Goal: Navigation & Orientation: Find specific page/section

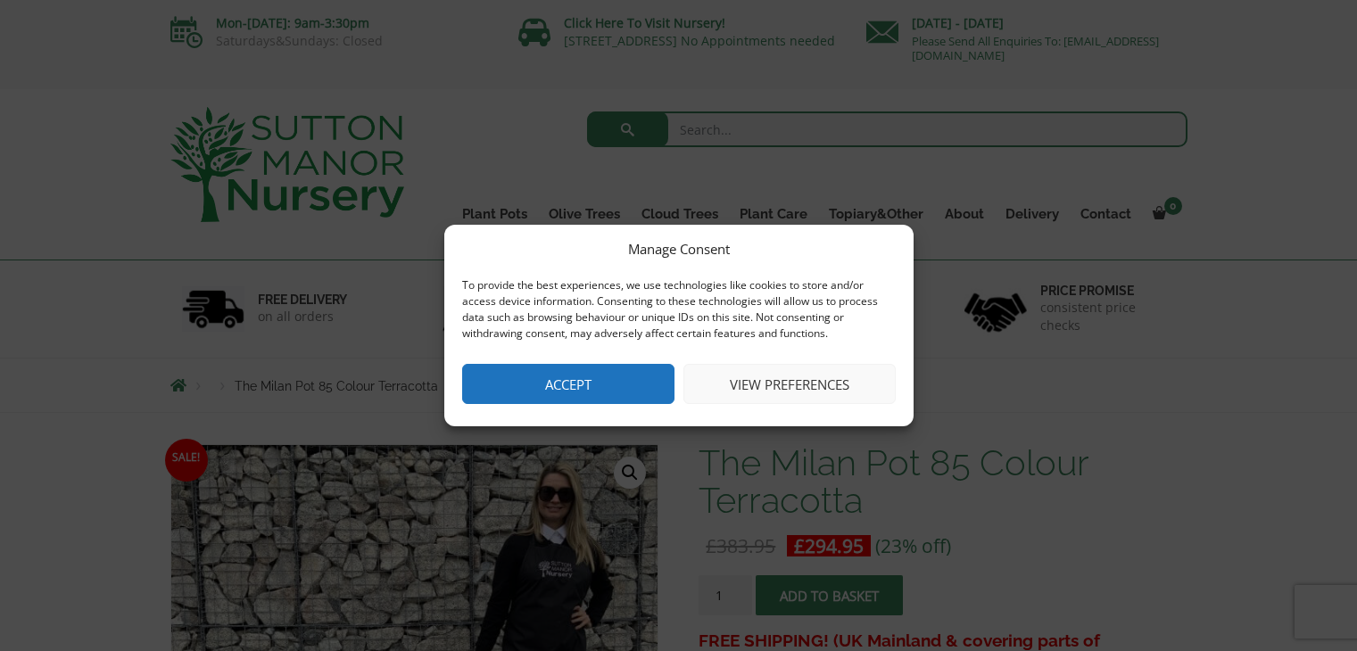
click at [541, 384] on button "Accept" at bounding box center [568, 384] width 212 height 40
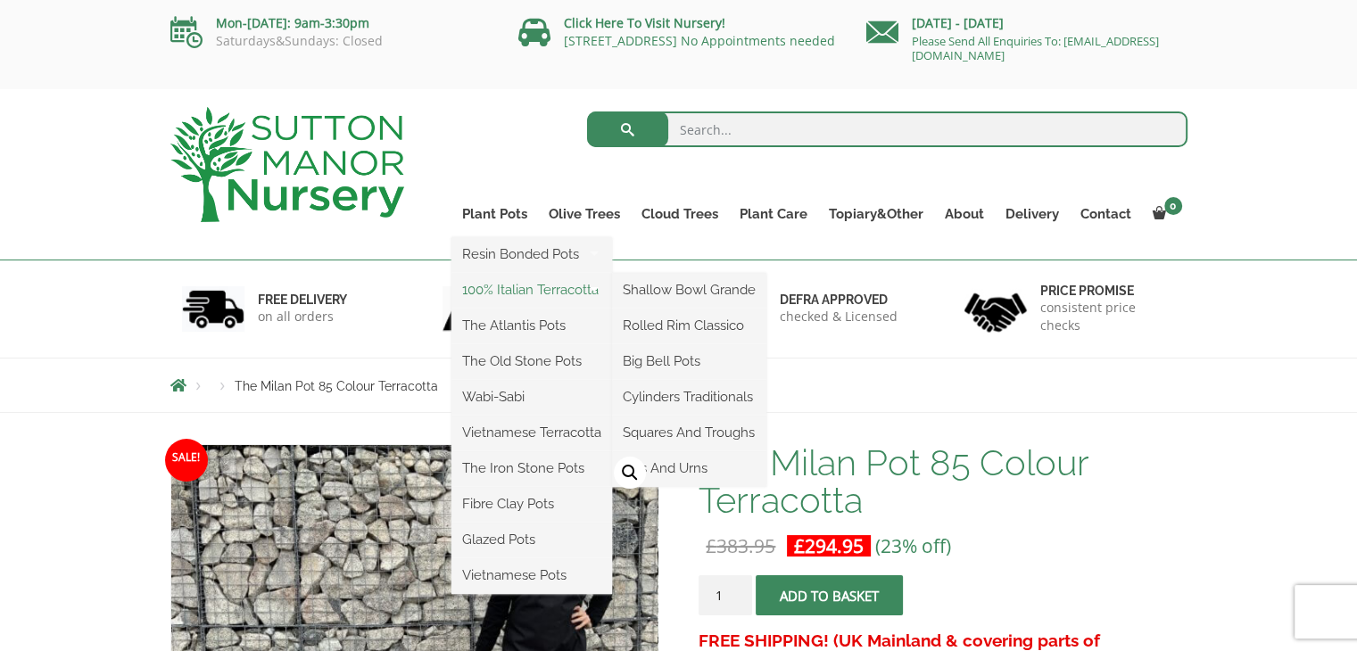
click at [504, 290] on link "100% Italian Terracotta" at bounding box center [531, 290] width 161 height 27
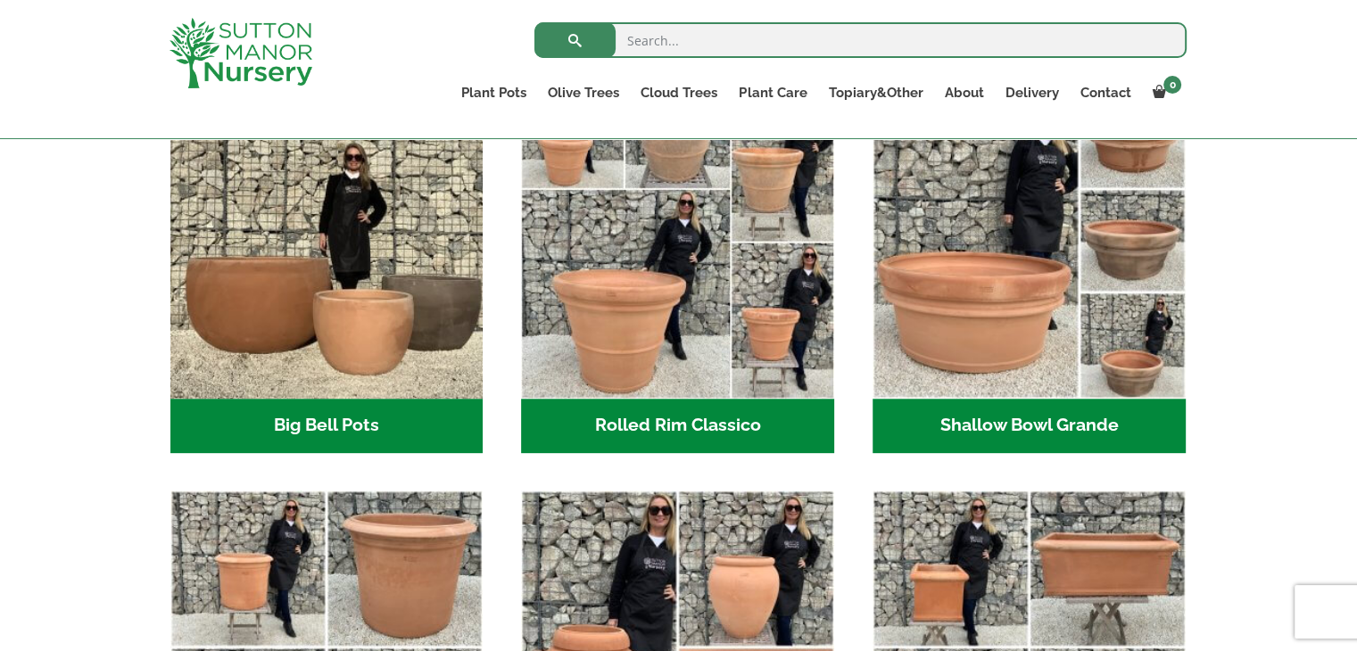
scroll to position [624, 0]
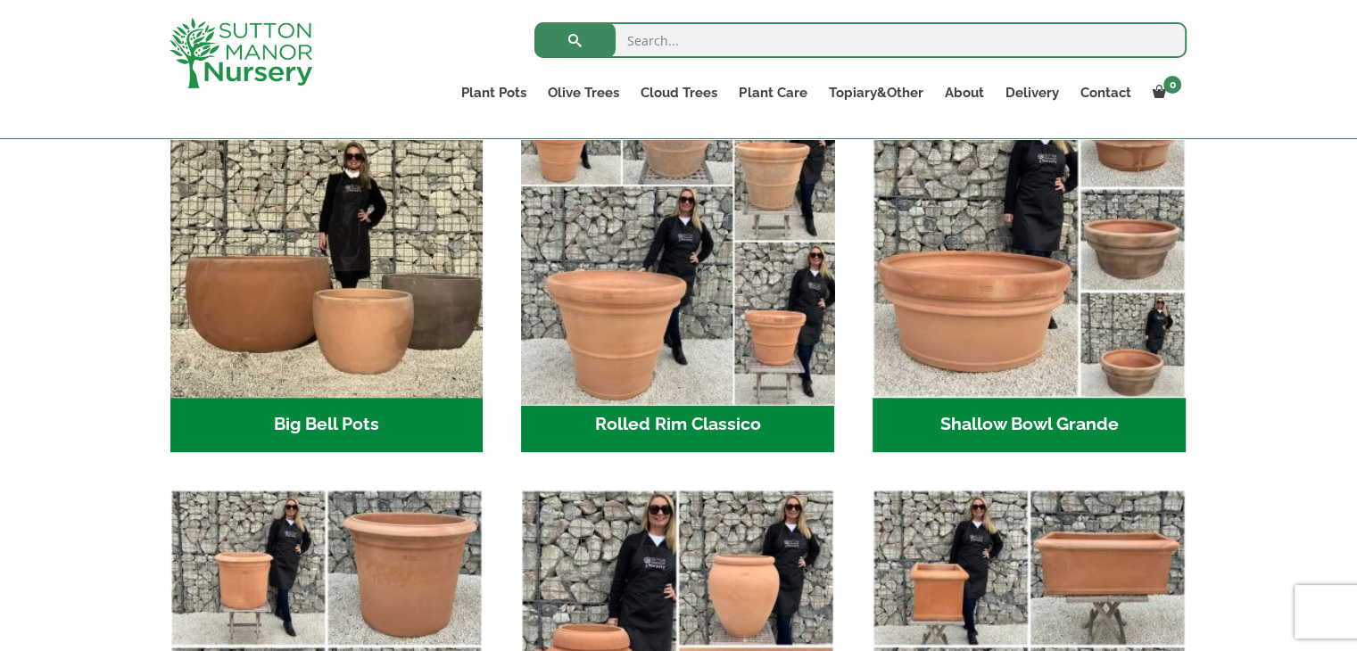
click at [630, 355] on img "Visit product category Rolled Rim Classico" at bounding box center [678, 241] width 328 height 328
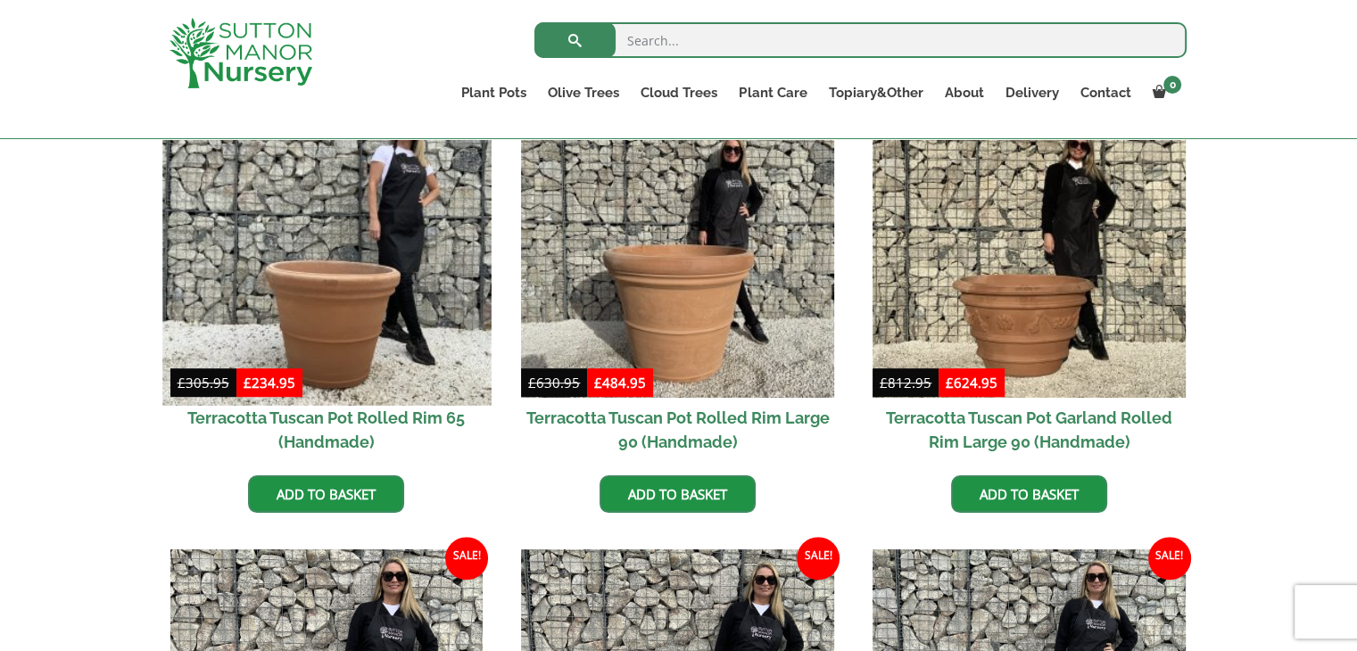
scroll to position [892, 0]
